Goal: Task Accomplishment & Management: Manage account settings

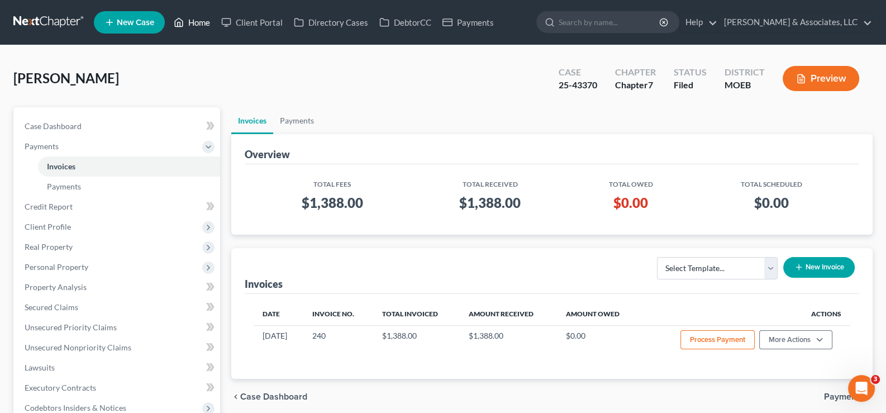
click at [195, 20] on link "Home" at bounding box center [192, 22] width 48 height 20
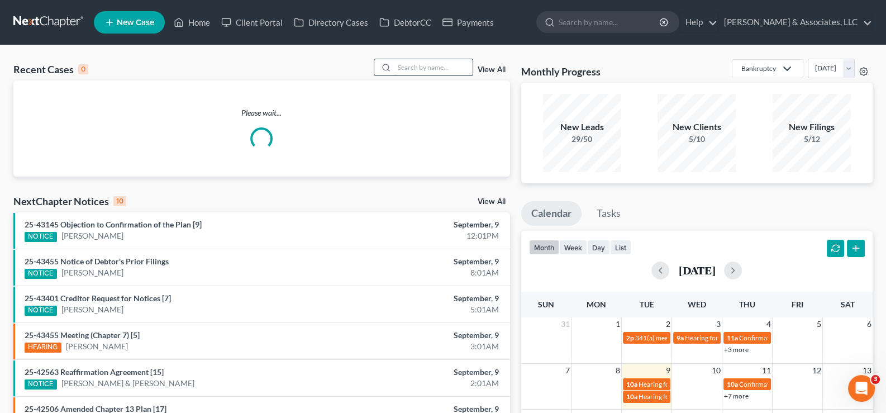
click at [402, 65] on input "search" at bounding box center [434, 67] width 78 height 16
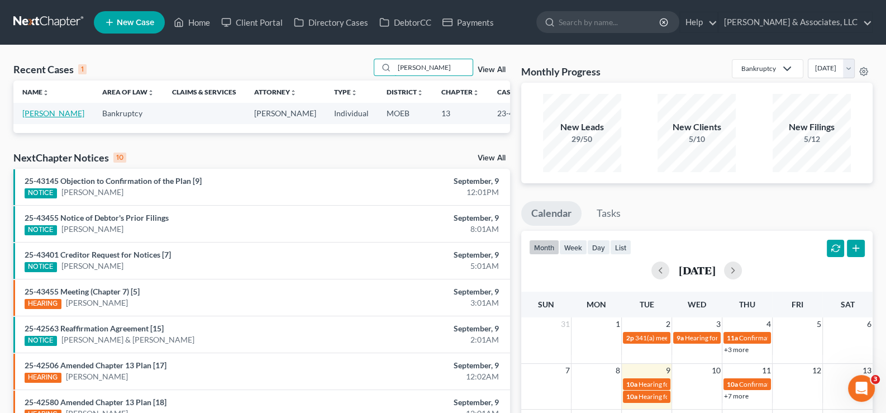
type input "[PERSON_NAME]"
click at [37, 118] on link "[PERSON_NAME]" at bounding box center [53, 113] width 62 height 10
select select "6"
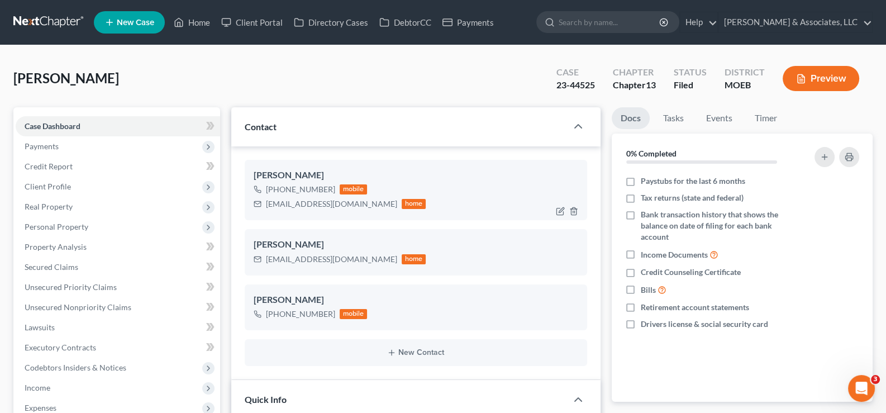
scroll to position [67, 0]
drag, startPoint x: 347, startPoint y: 204, endPoint x: 265, endPoint y: 210, distance: 81.2
click at [265, 210] on div "[EMAIL_ADDRESS][DOMAIN_NAME] home" at bounding box center [340, 204] width 173 height 15
copy div "[EMAIL_ADDRESS][DOMAIN_NAME]"
click at [196, 19] on link "Home" at bounding box center [192, 22] width 48 height 20
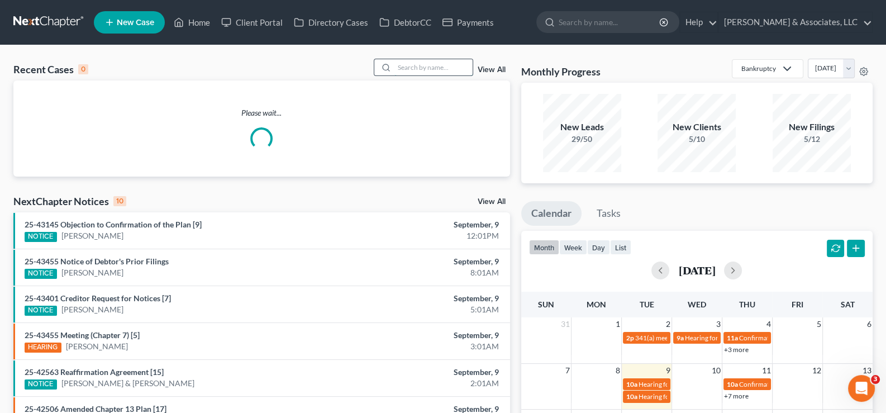
click at [406, 67] on input "search" at bounding box center [434, 67] width 78 height 16
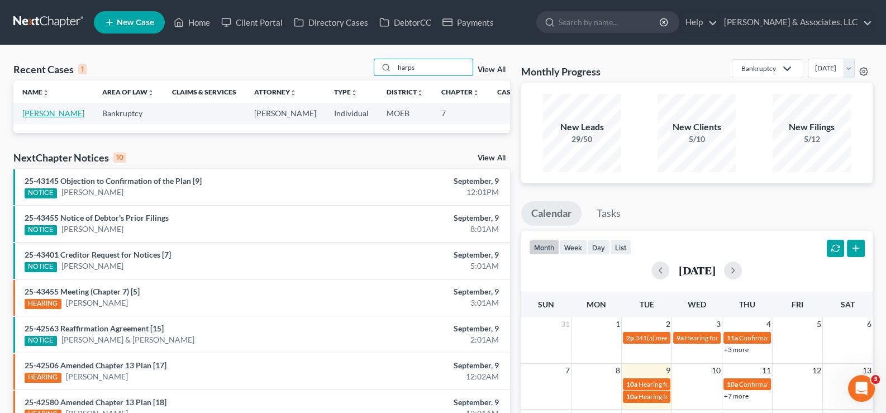
type input "harps"
click at [35, 118] on link "[PERSON_NAME]" at bounding box center [53, 113] width 62 height 10
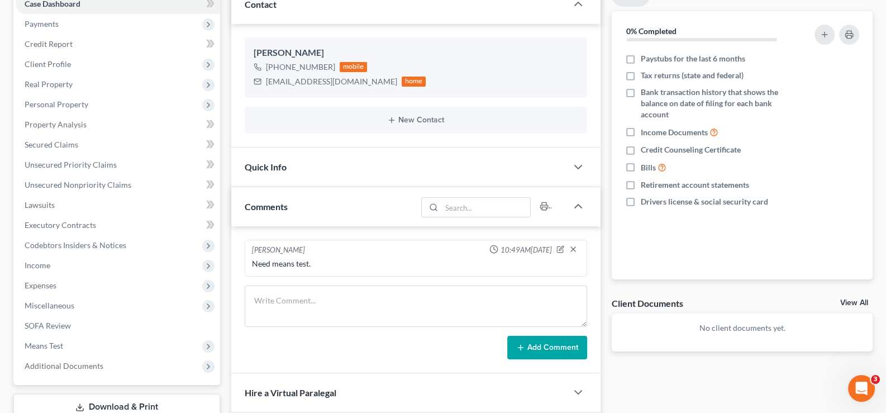
scroll to position [168, 0]
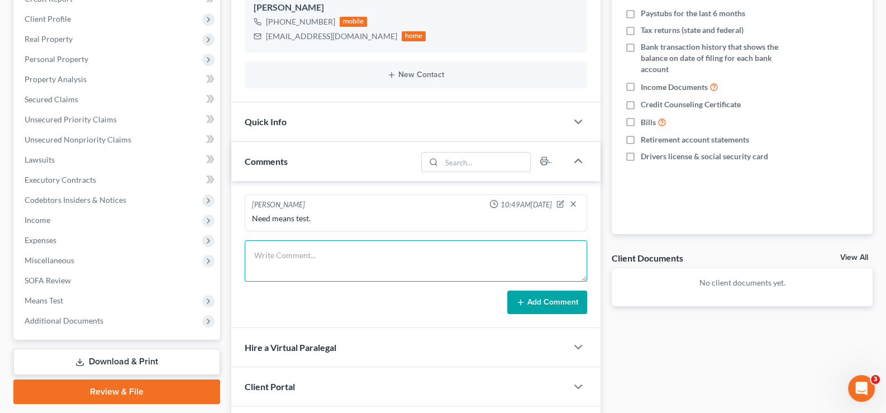
click at [307, 253] on textarea at bounding box center [416, 260] width 343 height 41
paste textarea "PZY60FPNF"
type textarea "Metlife PZY60FPNF"
click at [536, 301] on button "Add Comment" at bounding box center [547, 302] width 80 height 23
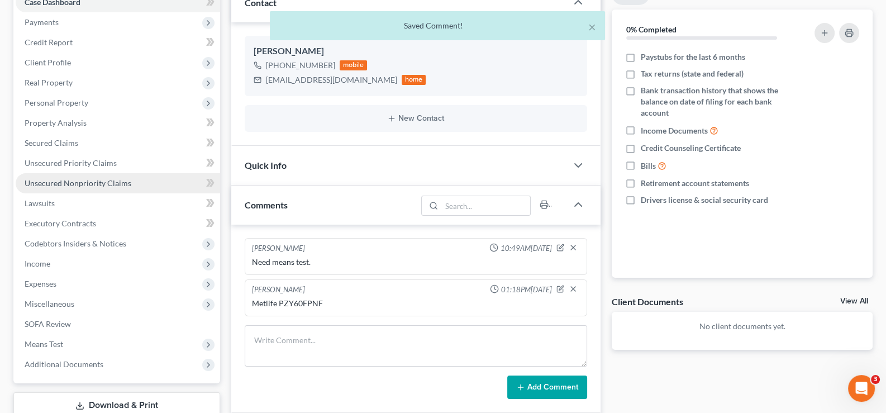
scroll to position [55, 0]
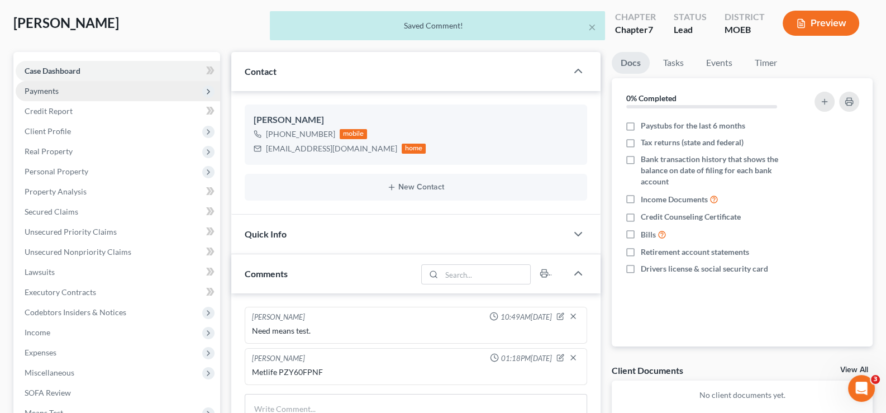
click at [45, 87] on span "Payments" at bounding box center [42, 91] width 34 height 10
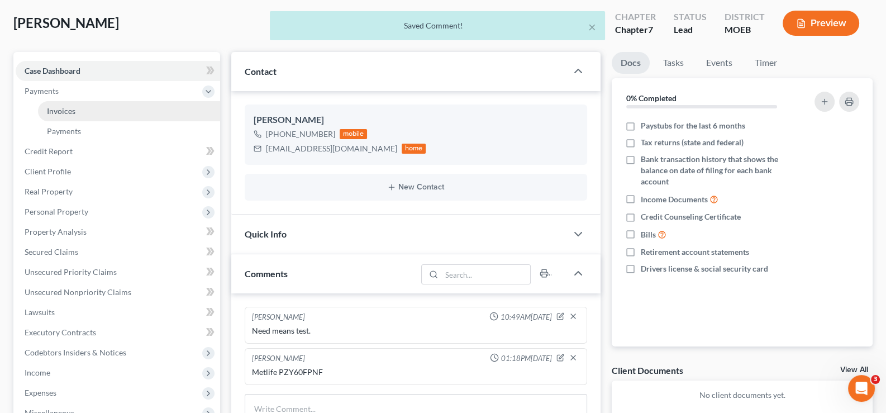
click at [58, 106] on span "Invoices" at bounding box center [61, 111] width 29 height 10
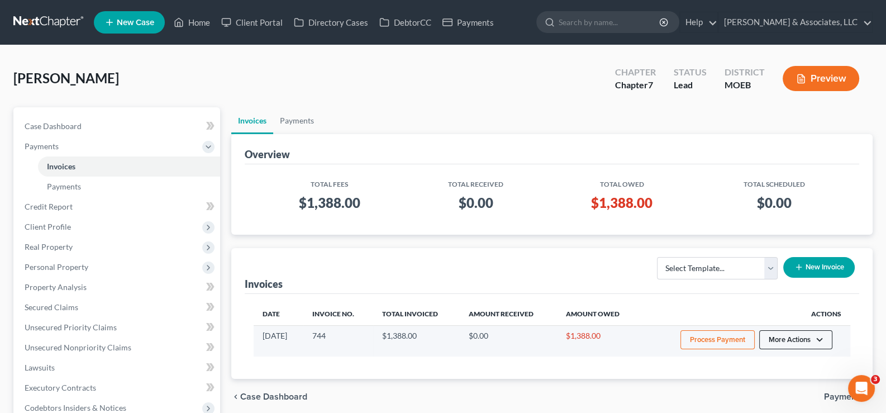
click at [826, 341] on button "More Actions" at bounding box center [796, 339] width 73 height 19
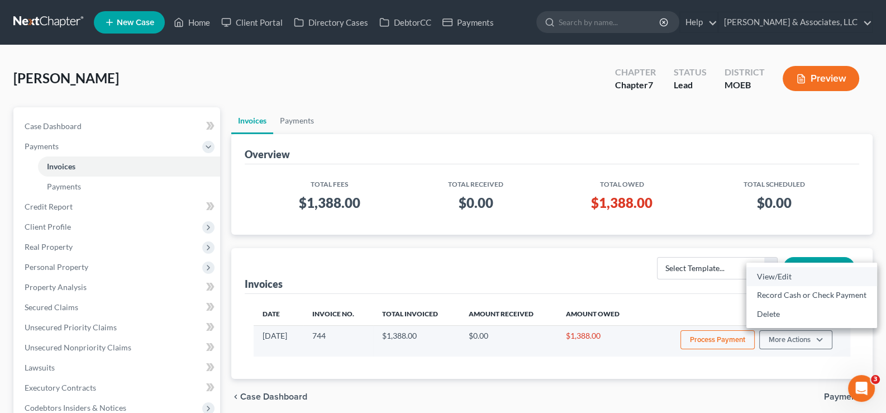
click at [783, 273] on link "View/Edit" at bounding box center [812, 276] width 131 height 19
select select "1"
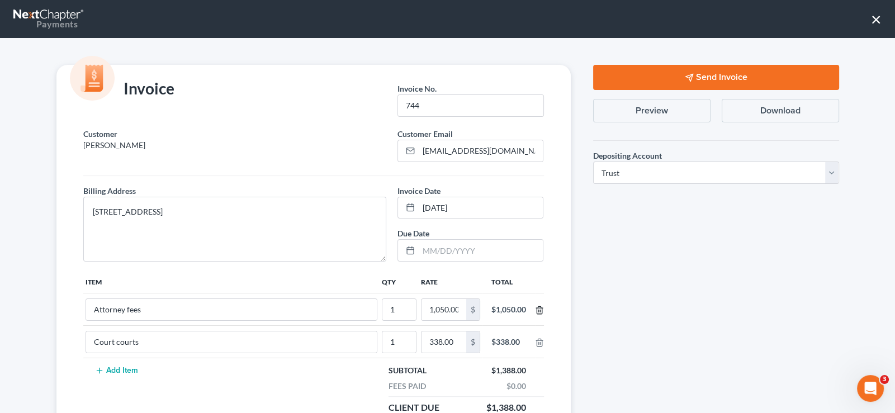
click at [535, 309] on icon "button" at bounding box center [539, 310] width 9 height 9
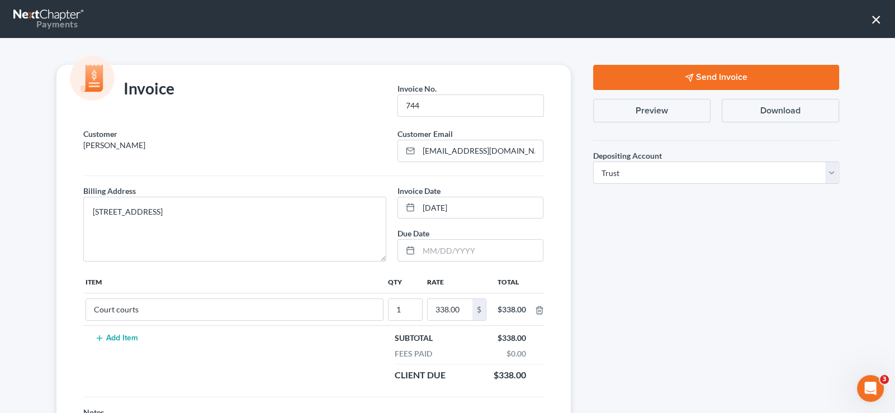
click at [670, 70] on button "Send Invoice" at bounding box center [716, 77] width 246 height 25
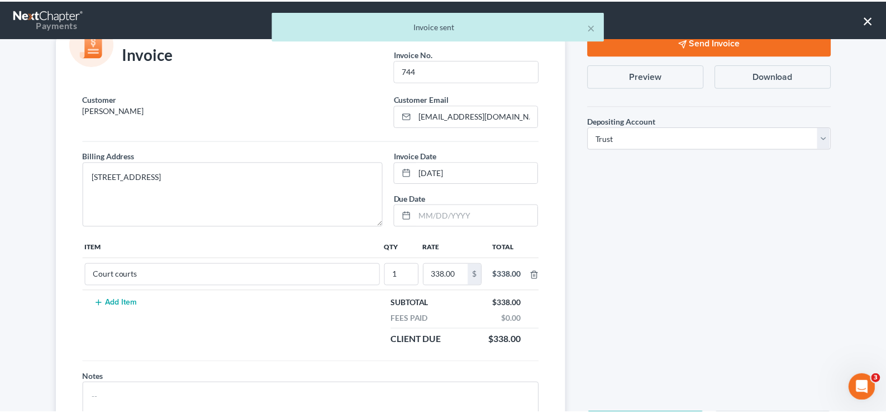
scroll to position [93, 0]
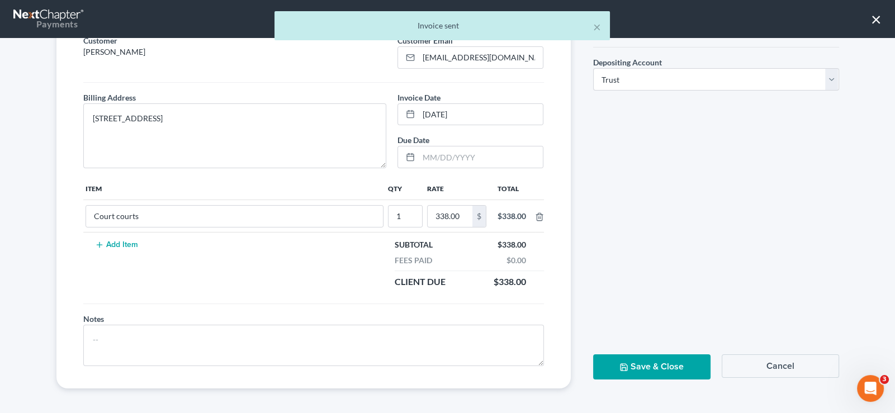
click at [623, 357] on button "Save & Close" at bounding box center [651, 366] width 117 height 25
